Goal: Information Seeking & Learning: Compare options

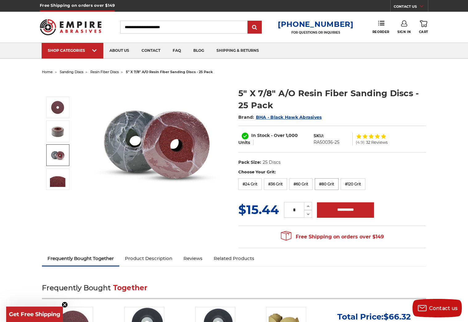
click at [324, 183] on label "#80 Grit" at bounding box center [327, 184] width 24 height 12
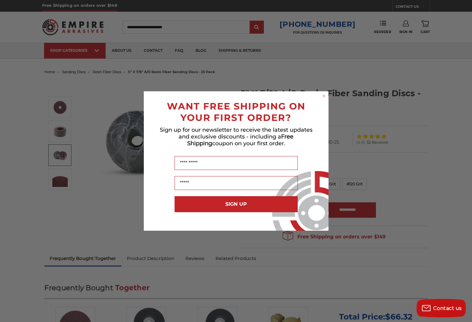
click at [322, 95] on circle "Close dialog" at bounding box center [324, 96] width 6 height 6
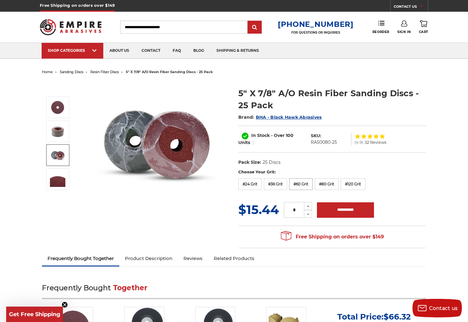
click at [308, 184] on label "#60 Grit" at bounding box center [300, 184] width 23 height 12
click at [323, 185] on label "#80 Grit" at bounding box center [327, 184] width 24 height 12
click at [33, 312] on span "Get Free Shipping" at bounding box center [34, 314] width 51 height 7
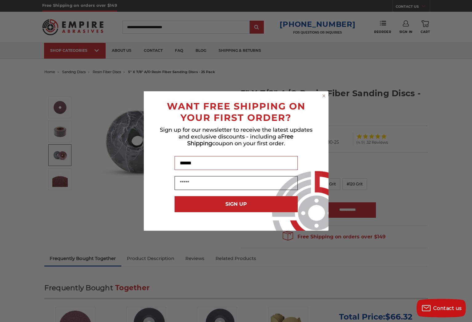
type input "******"
click at [180, 183] on input "Email" at bounding box center [236, 183] width 123 height 14
type input "**********"
click at [231, 204] on button "SIGN UP" at bounding box center [236, 204] width 123 height 16
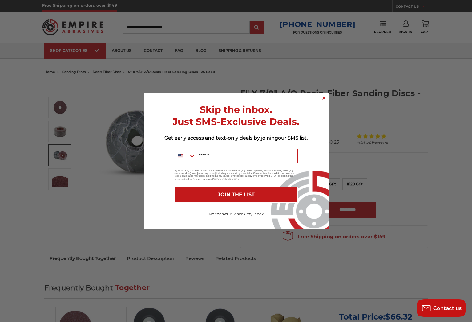
click at [228, 214] on button "No thanks, I'll check my inbox" at bounding box center [236, 214] width 123 height 10
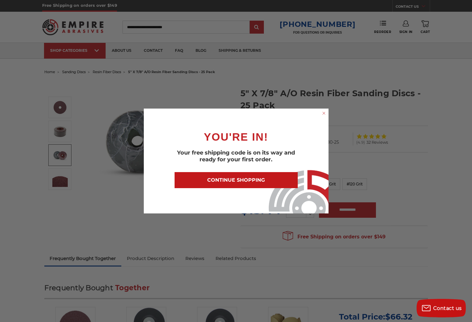
click at [231, 179] on button "CONTINUE SHOPPING" at bounding box center [236, 180] width 123 height 16
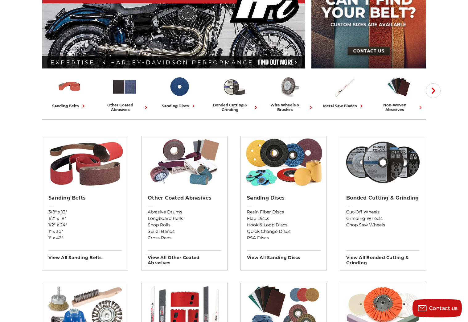
scroll to position [100, 0]
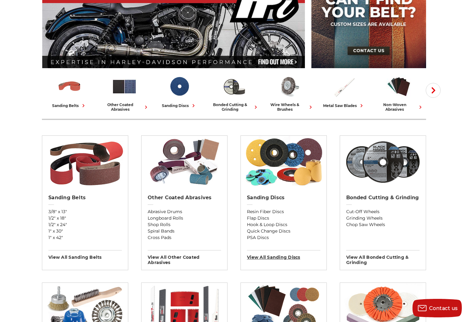
click at [267, 257] on h3 "View All sanding discs" at bounding box center [283, 255] width 73 height 10
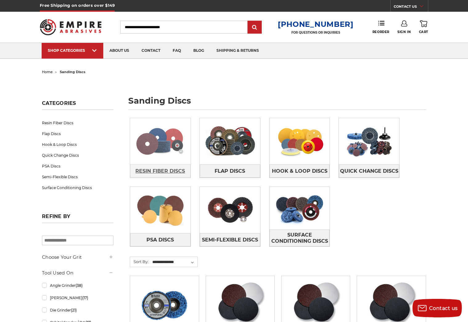
click at [163, 173] on span "Resin Fiber Discs" at bounding box center [160, 171] width 50 height 10
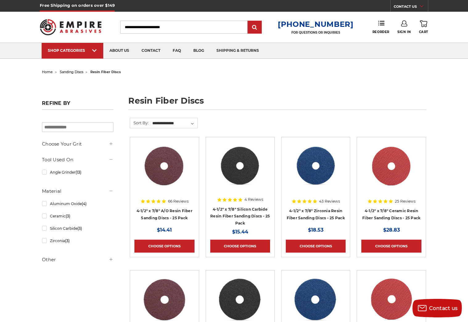
click at [111, 260] on use at bounding box center [111, 259] width 3 height 3
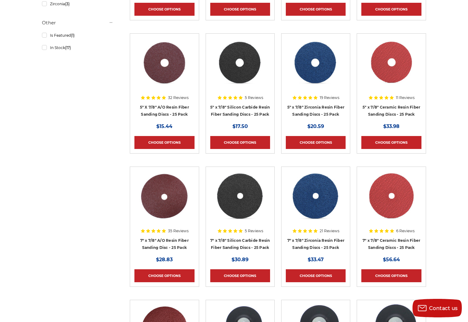
scroll to position [237, 0]
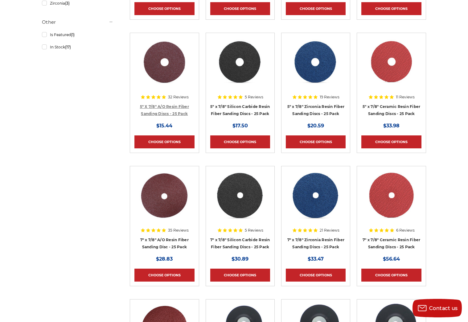
click at [169, 106] on link "5" X 7/8" A/O Resin Fiber Sanding Discs - 25 Pack" at bounding box center [164, 110] width 49 height 12
click at [218, 106] on link "5" x 7/8" Silicon Carbide Resin Fiber Sanding Discs - 25 Pack" at bounding box center [240, 110] width 60 height 12
click at [315, 108] on link "5" x 7/8" Zirconia Resin Fiber Sanding Discs - 25 Pack" at bounding box center [315, 110] width 57 height 12
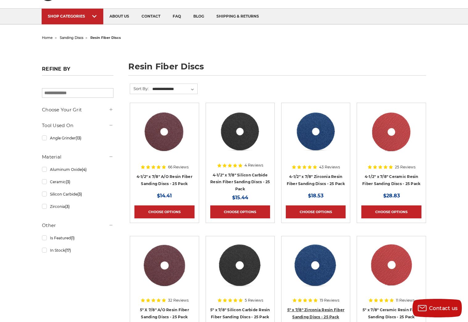
scroll to position [0, 0]
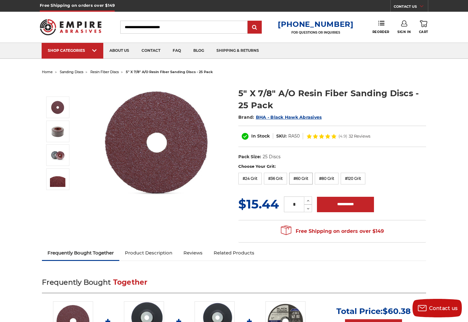
click at [298, 177] on label "#60 Grit" at bounding box center [300, 179] width 23 height 12
